Goal: Task Accomplishment & Management: Manage account settings

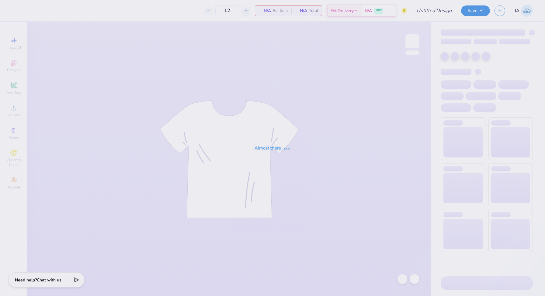
type input "BSB Fall Rush 2025"
type input "24"
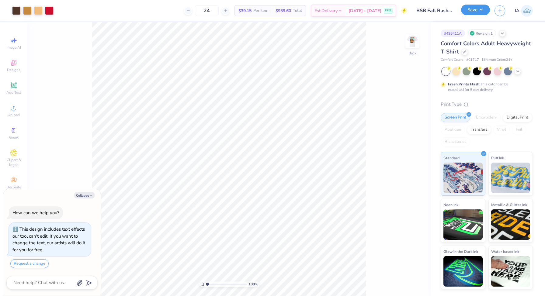
click at [478, 12] on button "Save" at bounding box center [475, 10] width 29 height 11
type textarea "x"
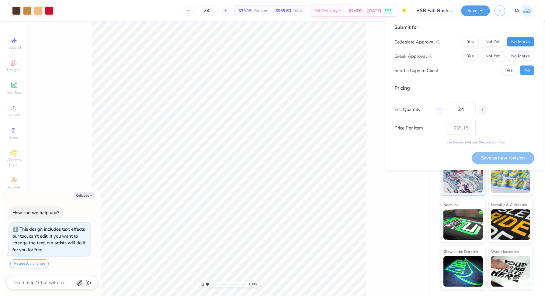
click at [519, 39] on button "No Marks" at bounding box center [521, 42] width 28 height 10
click at [465, 58] on button "Yes" at bounding box center [471, 56] width 16 height 10
click at [480, 110] on div at bounding box center [482, 109] width 8 height 8
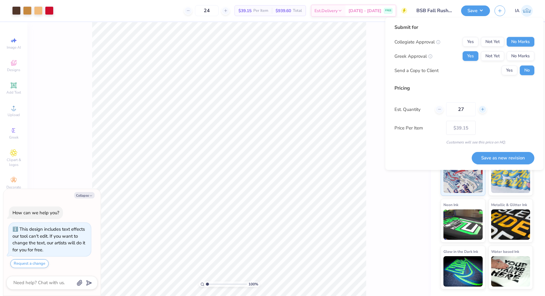
click at [480, 110] on div at bounding box center [482, 109] width 8 height 8
type input "28"
click at [499, 157] on button "Save as new revision" at bounding box center [503, 158] width 63 height 12
type input "$37.42"
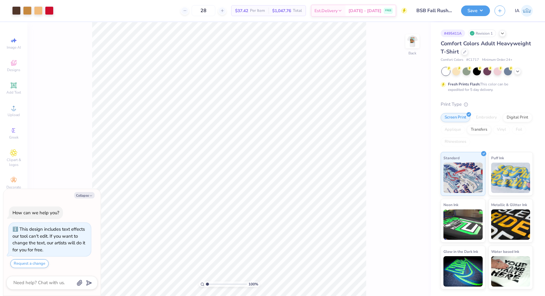
type textarea "x"
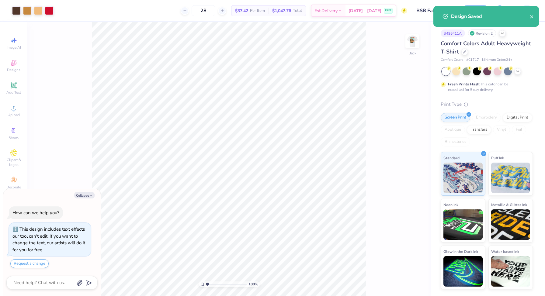
click at [475, 6] on div "Design Saved" at bounding box center [486, 16] width 106 height 21
